Goal: Find contact information: Find contact information

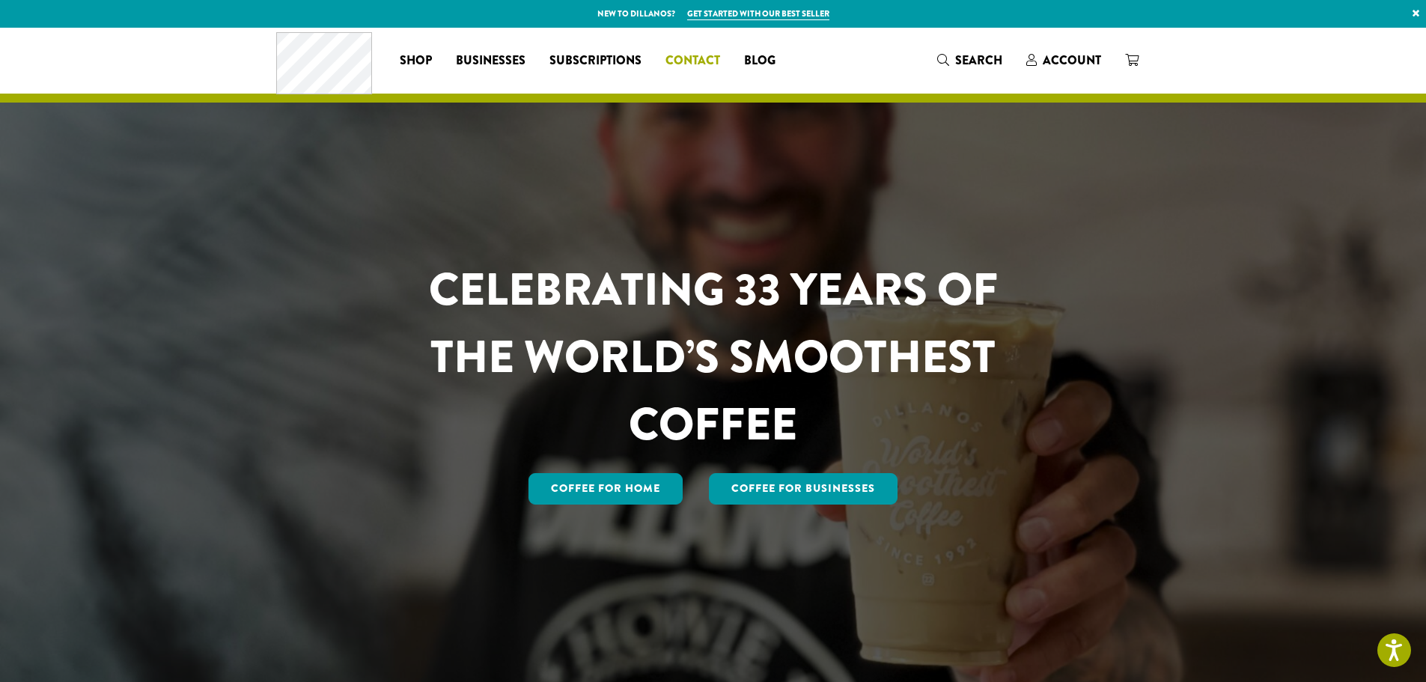
click at [696, 59] on span "Contact" at bounding box center [692, 61] width 55 height 19
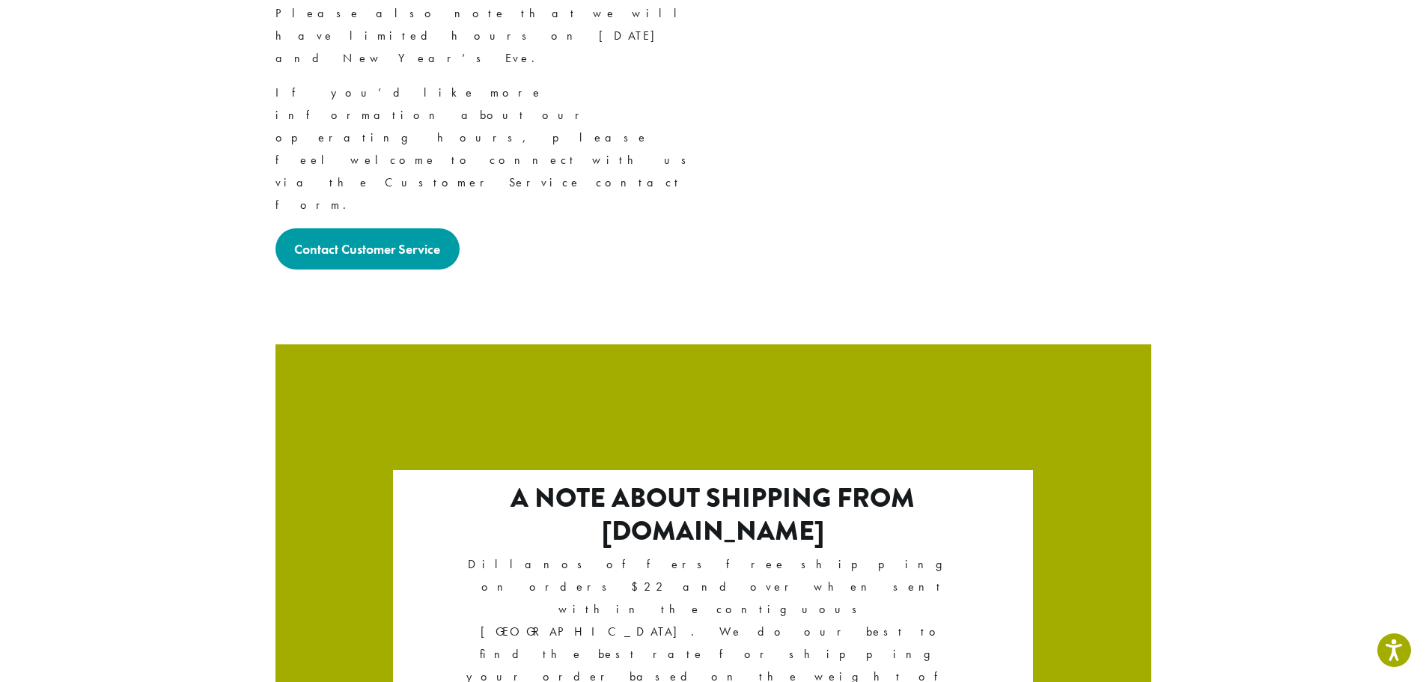
scroll to position [2483, 0]
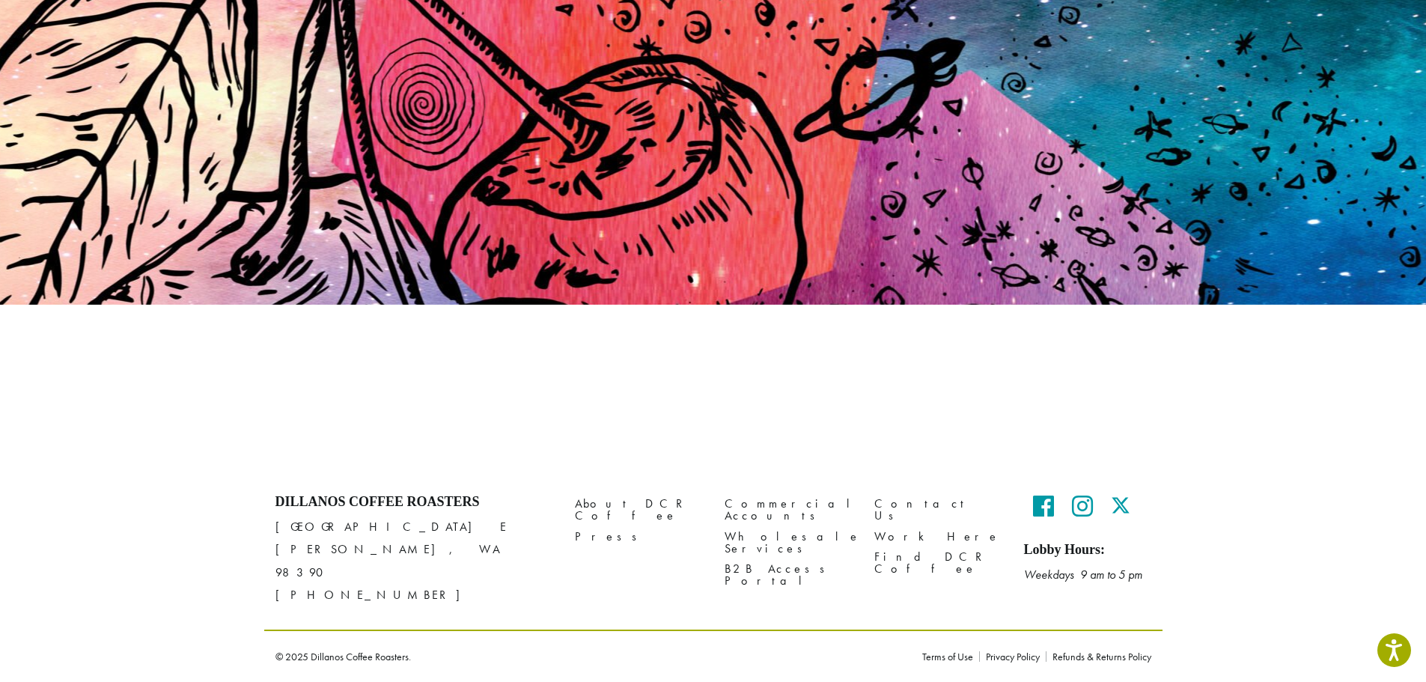
scroll to position [108, 0]
